Goal: Task Accomplishment & Management: Use online tool/utility

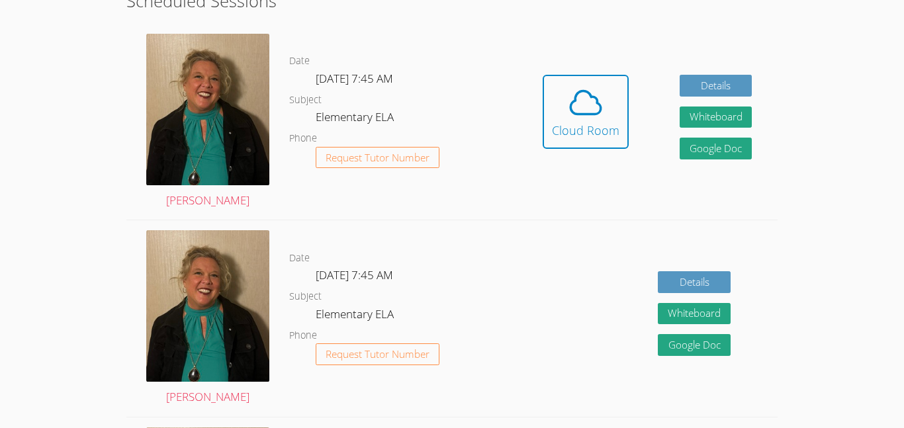
click at [345, 280] on span "[DATE] 7:45 AM" at bounding box center [354, 274] width 77 height 15
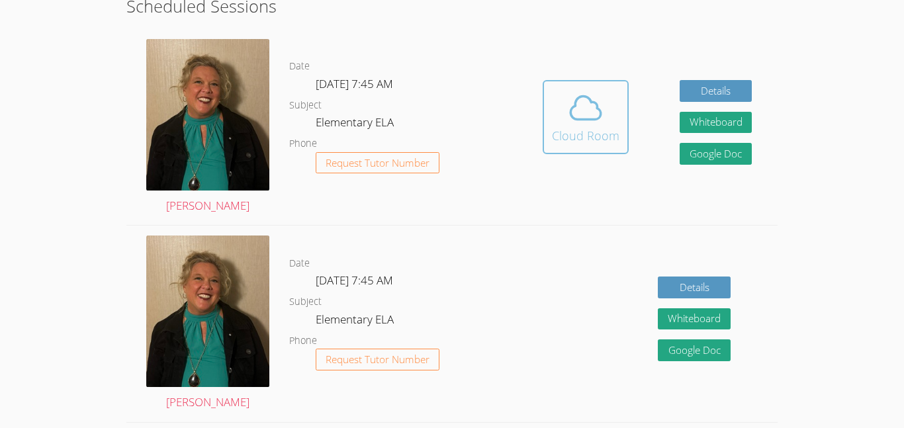
click at [576, 121] on icon at bounding box center [585, 107] width 37 height 37
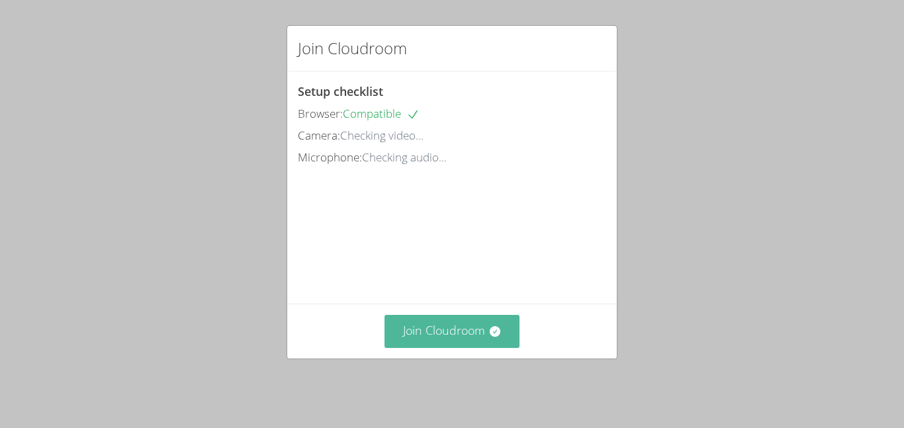
click at [463, 347] on button "Join Cloudroom" at bounding box center [452, 331] width 136 height 32
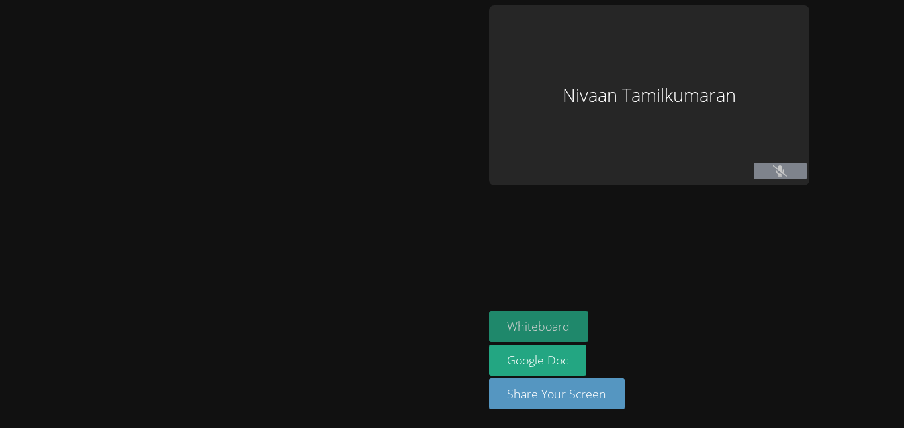
click at [519, 326] on button "Whiteboard" at bounding box center [539, 326] width 100 height 31
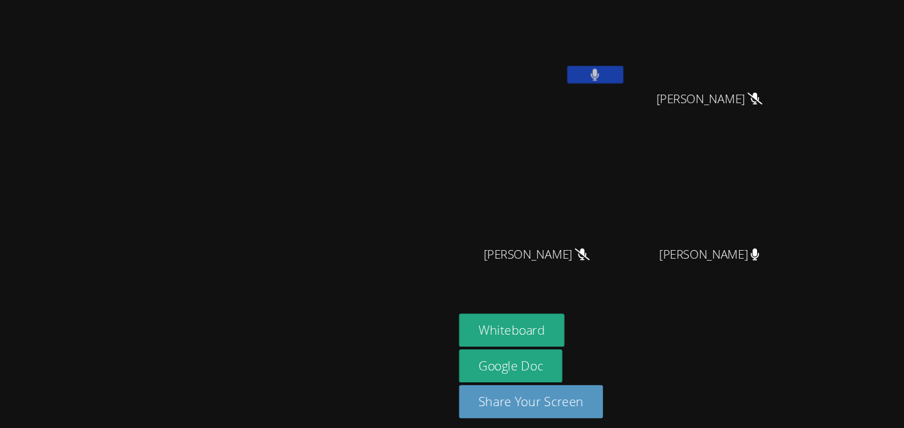
click at [580, 261] on span "Aria Sanchez" at bounding box center [530, 255] width 100 height 19
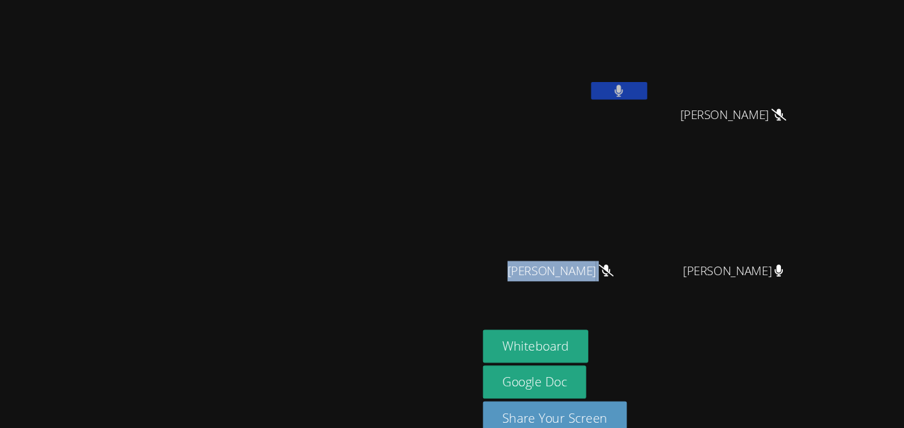
drag, startPoint x: 682, startPoint y: 256, endPoint x: 677, endPoint y: 231, distance: 25.6
click at [615, 231] on div "Aria Sanchez Aria Sanchez" at bounding box center [535, 223] width 157 height 142
click at [669, 229] on div at bounding box center [669, 229] width 0 height 0
click at [710, 0] on div "Close" at bounding box center [452, 0] width 904 height 0
click at [615, 286] on div "Aria Sanchez" at bounding box center [535, 267] width 157 height 53
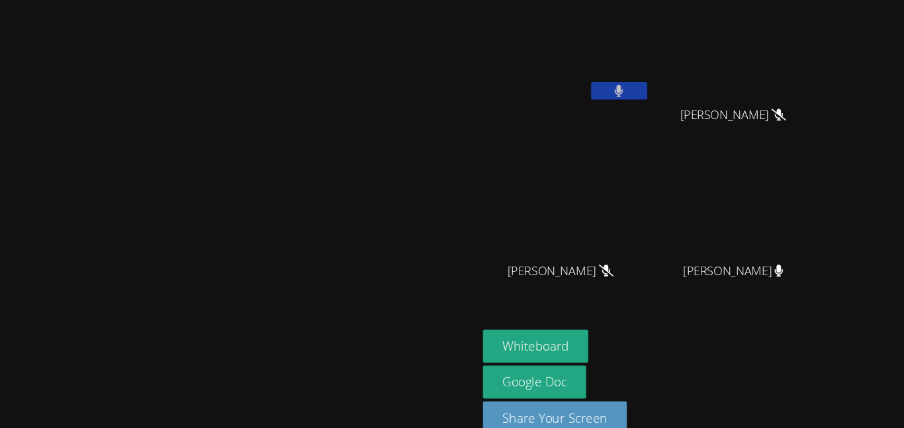
click at [580, 256] on icon at bounding box center [573, 254] width 14 height 11
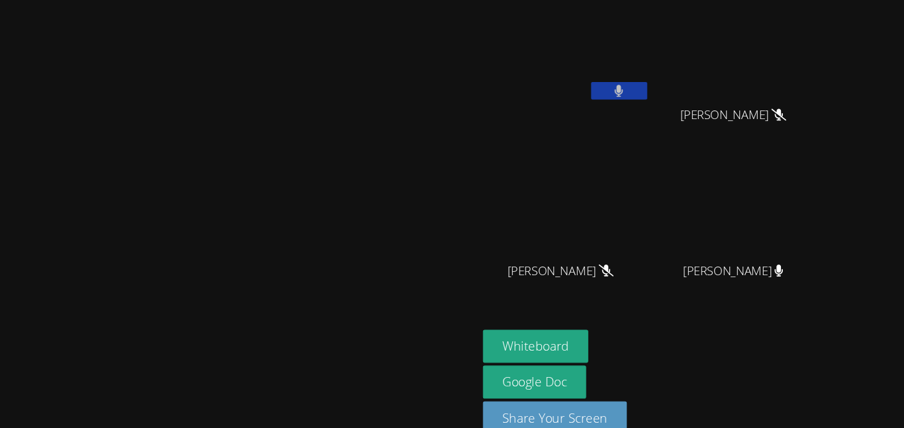
click at [580, 256] on icon at bounding box center [573, 254] width 14 height 11
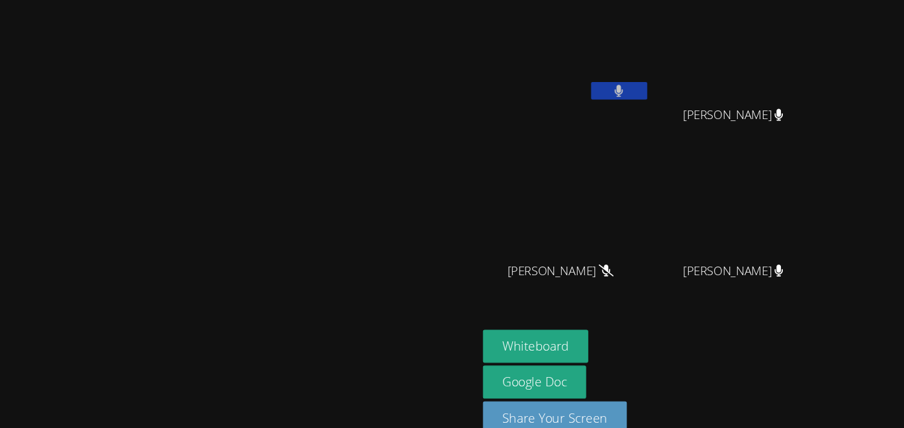
click at [615, 280] on div "Aria Sanchez" at bounding box center [535, 267] width 157 height 53
click at [612, 94] on div at bounding box center [585, 87] width 53 height 20
click at [592, 85] on icon at bounding box center [585, 85] width 14 height 11
click at [612, 89] on button at bounding box center [585, 85] width 53 height 17
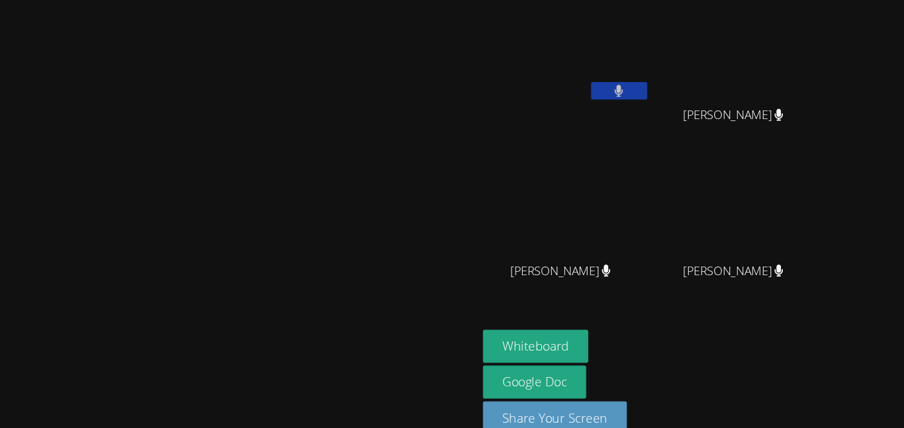
click at [612, 89] on button at bounding box center [585, 85] width 53 height 17
click at [577, 263] on span "Aria Sanchez" at bounding box center [530, 255] width 95 height 19
click at [577, 257] on icon at bounding box center [573, 254] width 9 height 11
click at [612, 77] on button at bounding box center [585, 85] width 53 height 17
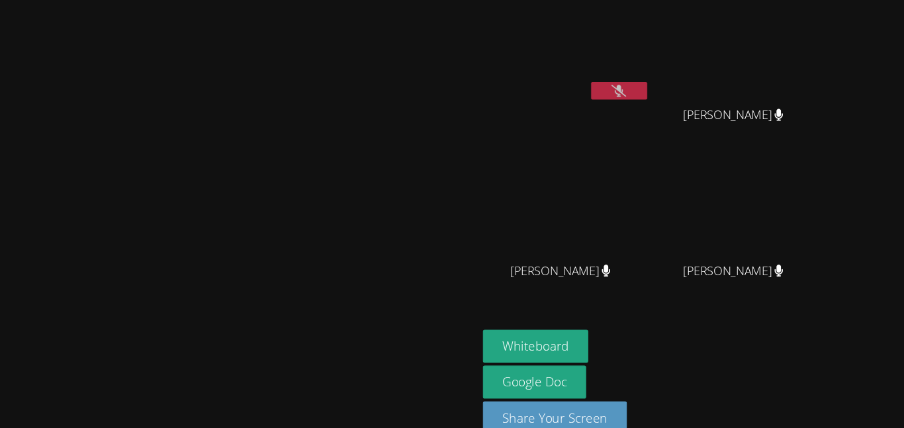
click at [612, 77] on button at bounding box center [585, 85] width 53 height 17
drag, startPoint x: 843, startPoint y: 255, endPoint x: 852, endPoint y: 263, distance: 12.6
click at [777, 263] on div "Jerick Jurado" at bounding box center [698, 267] width 157 height 53
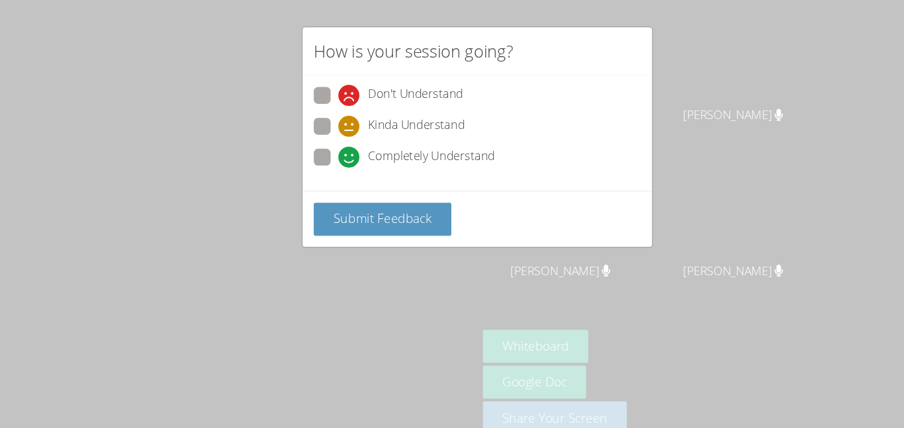
click at [321, 158] on span at bounding box center [321, 158] width 0 height 0
click at [321, 148] on input "Completely Understand" at bounding box center [326, 145] width 11 height 11
radio input "true"
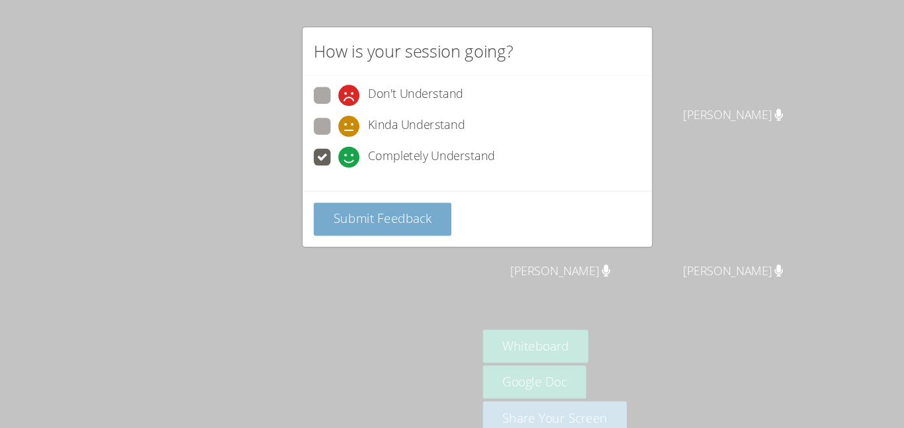
click at [348, 192] on button "Submit Feedback" at bounding box center [363, 206] width 130 height 31
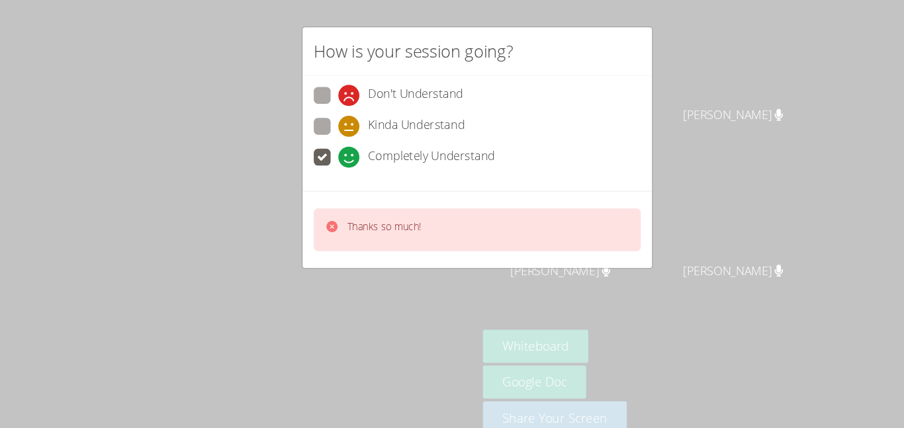
click at [345, 214] on p "Thanks so much!" at bounding box center [363, 213] width 69 height 13
